Goal: Information Seeking & Learning: Find specific fact

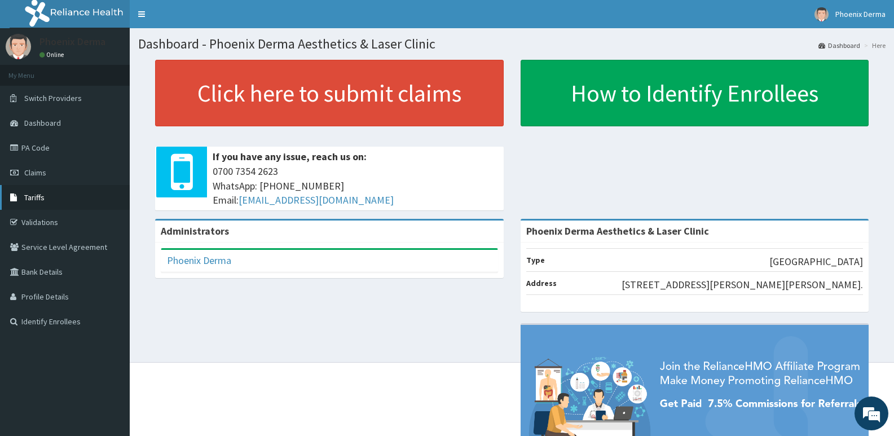
click at [49, 195] on link "Tariffs" at bounding box center [65, 197] width 130 height 25
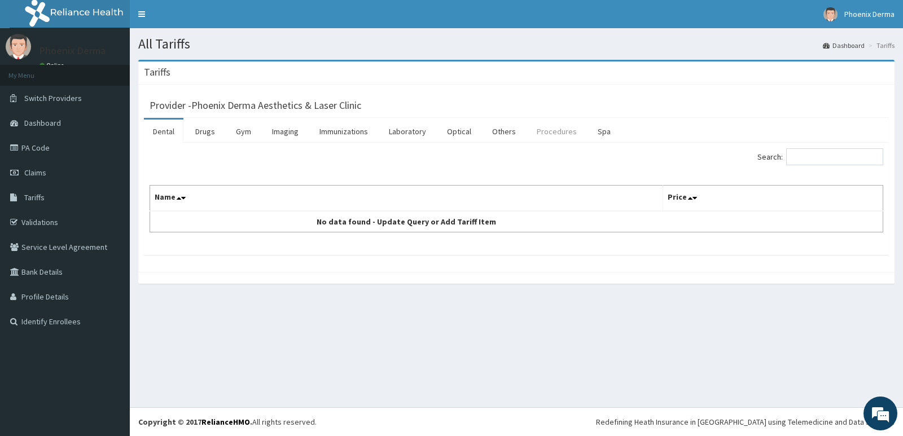
click at [551, 134] on link "Procedures" at bounding box center [557, 132] width 58 height 24
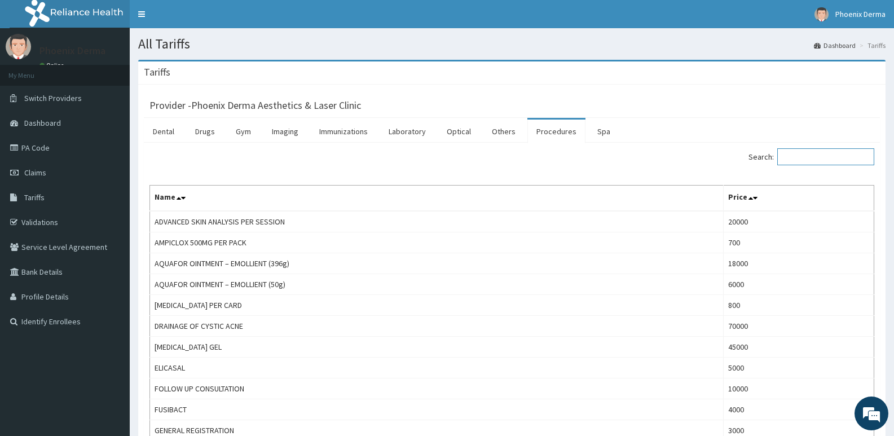
click at [805, 158] on input "Search:" at bounding box center [825, 156] width 97 height 17
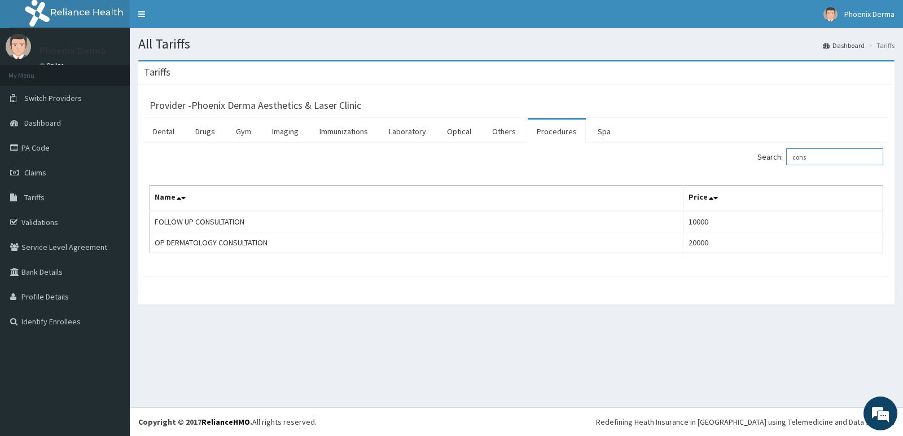
type input "cons"
